Goal: Check status

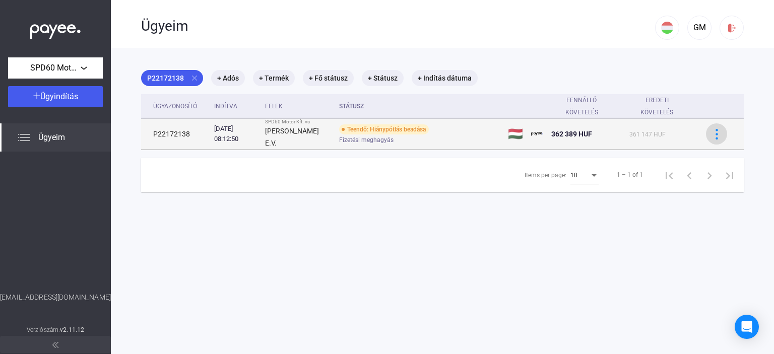
click at [712, 134] on img at bounding box center [717, 134] width 11 height 11
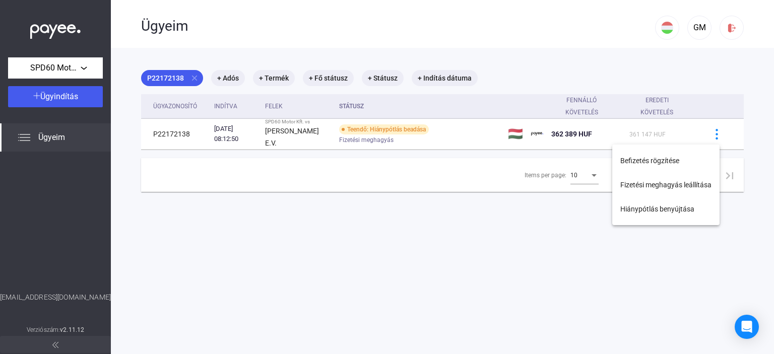
click at [363, 136] on div at bounding box center [387, 177] width 774 height 354
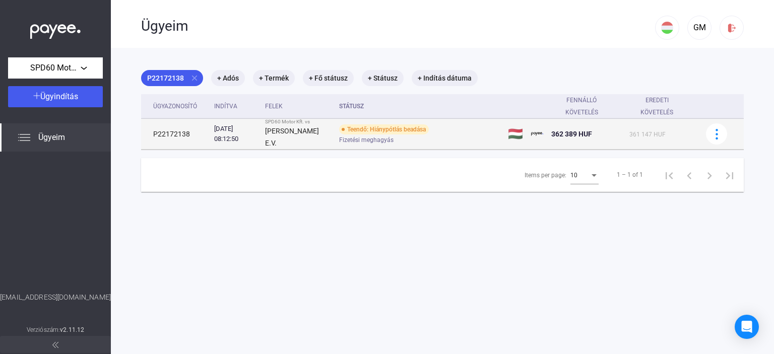
click at [372, 130] on div "Teendő: Hiánypótlás beadása" at bounding box center [384, 130] width 90 height 10
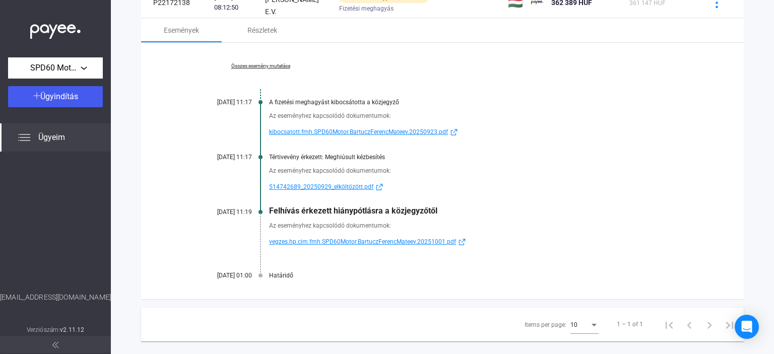
scroll to position [148, 0]
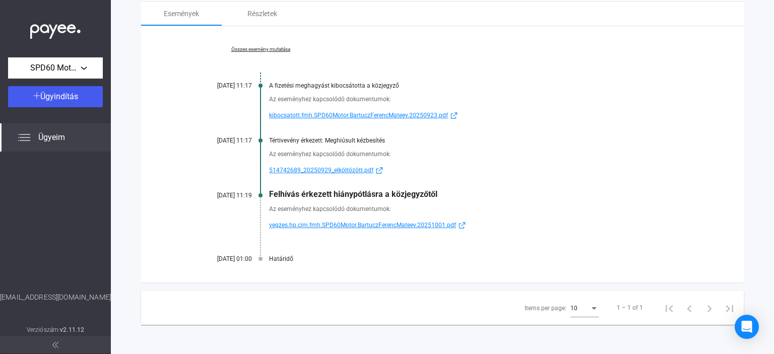
click at [351, 225] on span "vegzes.hp.cim.fmh.SPD60Motor.BartuczFerencMateev.20251001.pdf" at bounding box center [362, 225] width 187 height 12
